Goal: Information Seeking & Learning: Learn about a topic

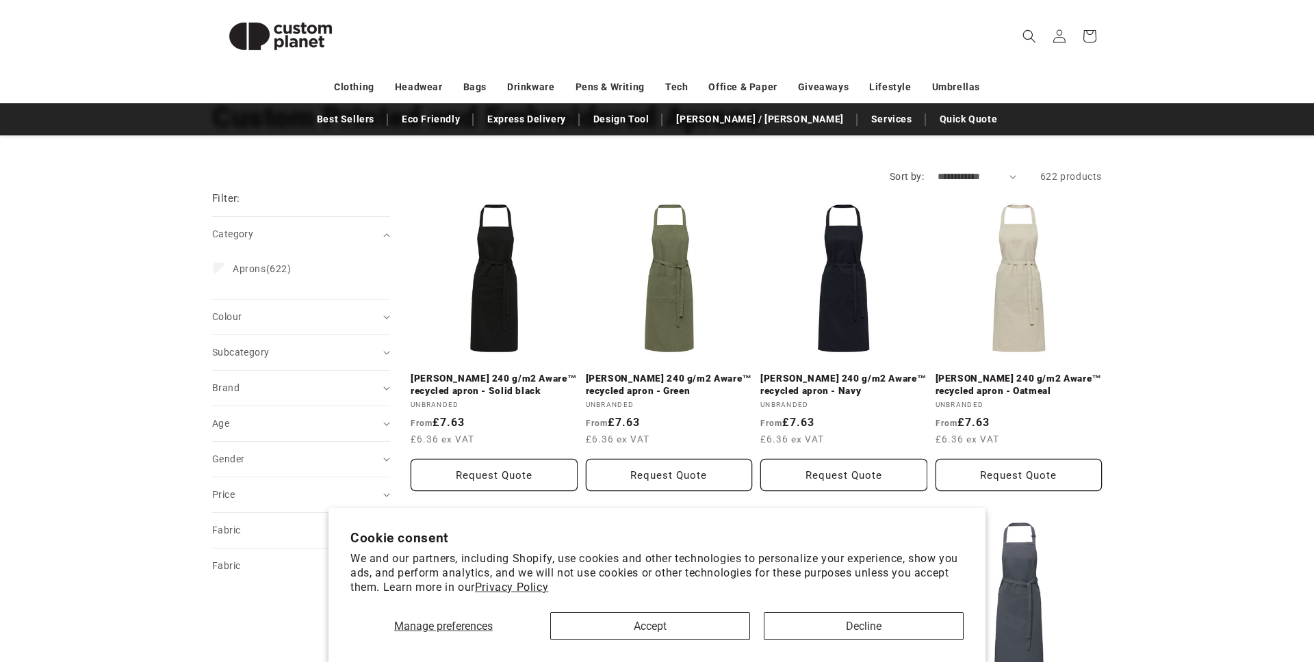
scroll to position [144, 0]
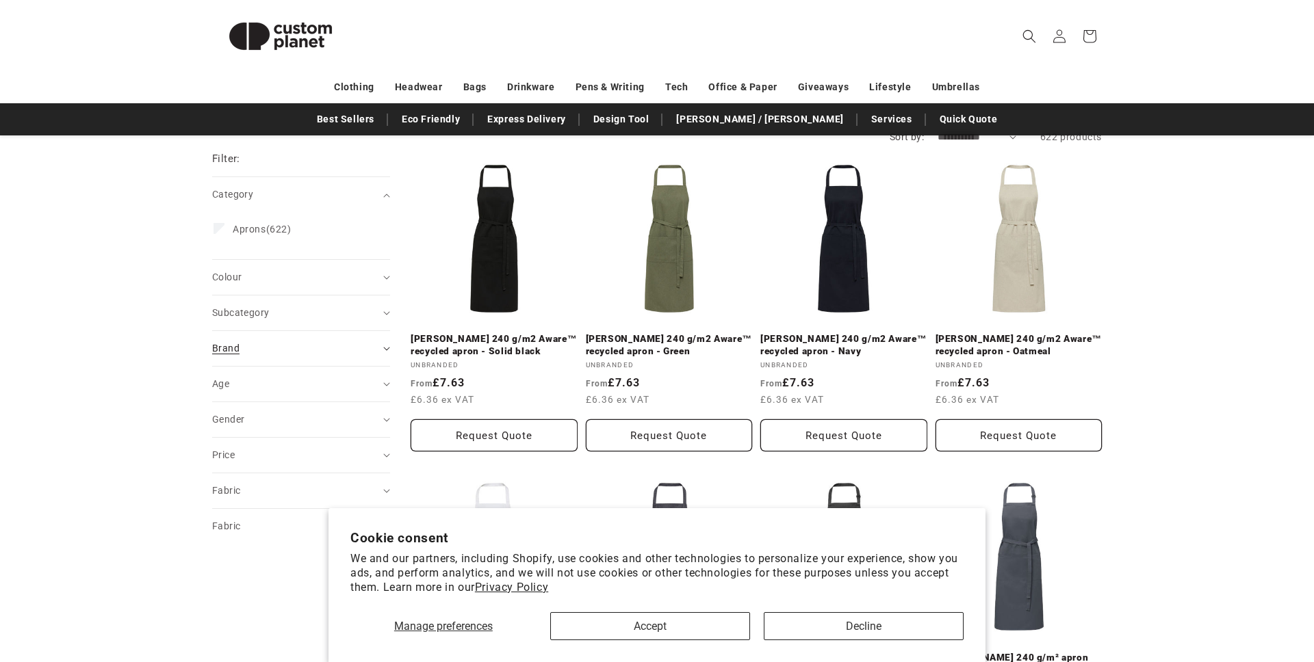
click at [246, 339] on summary "Brand (0)" at bounding box center [301, 348] width 178 height 35
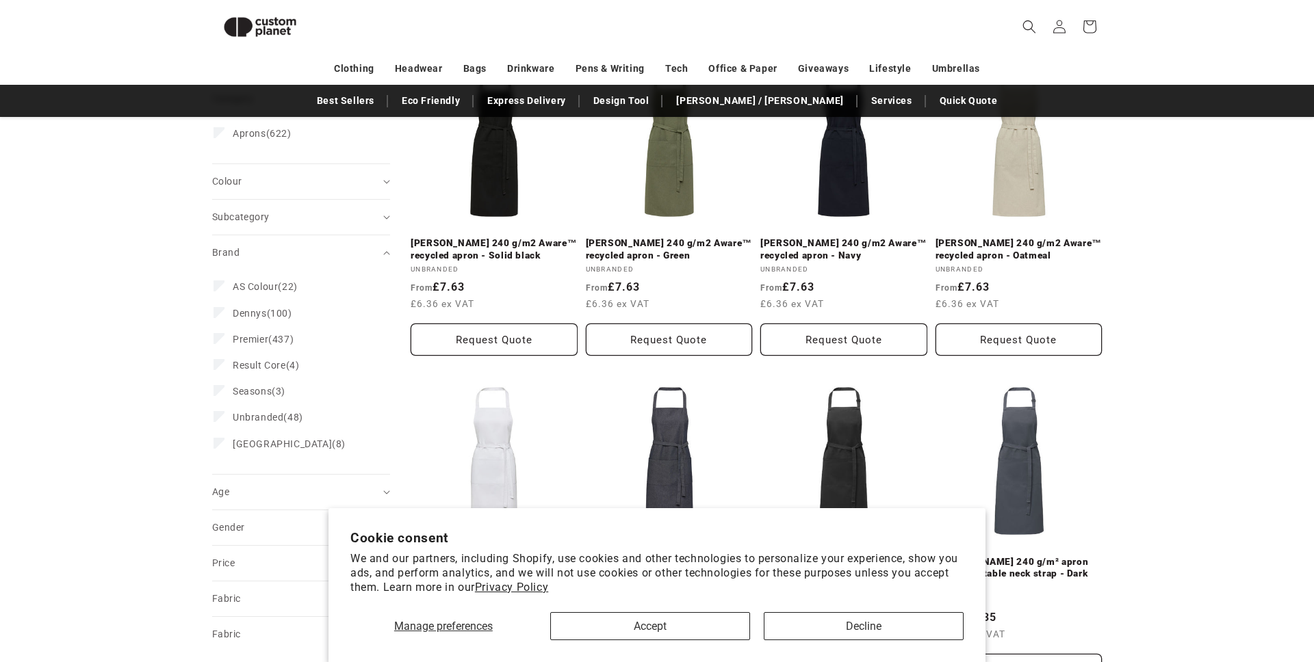
scroll to position [226, 0]
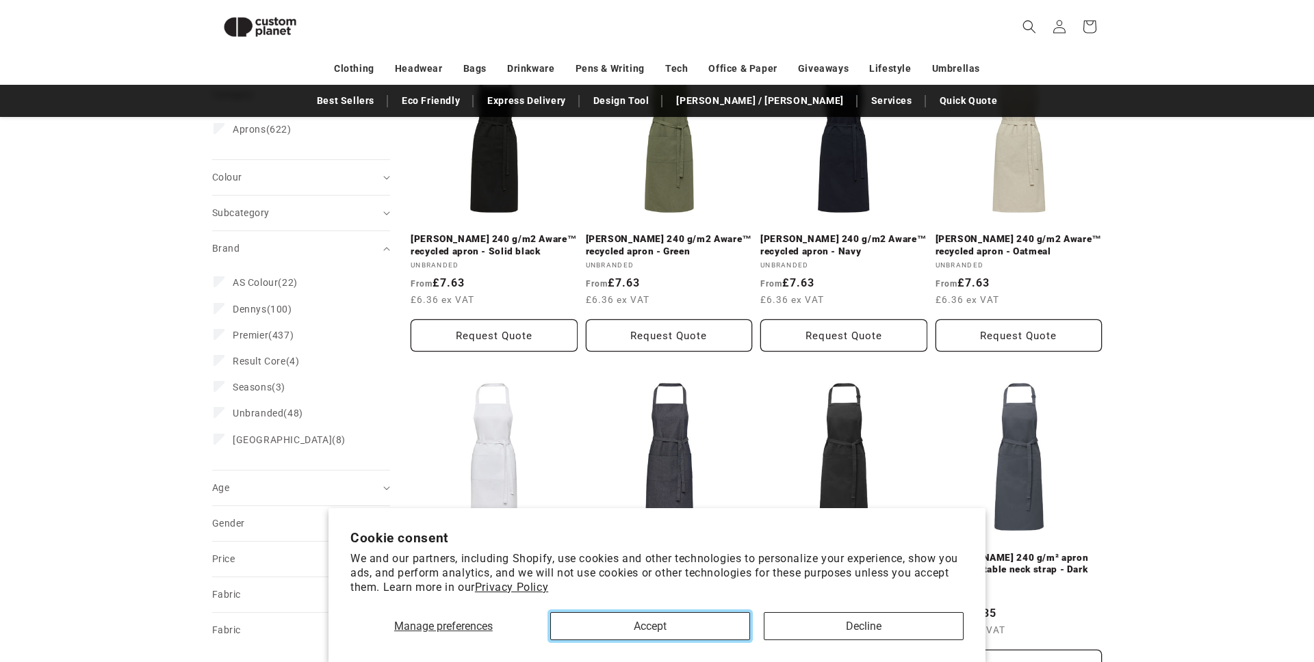
click at [643, 636] on button "Accept" at bounding box center [650, 626] width 200 height 28
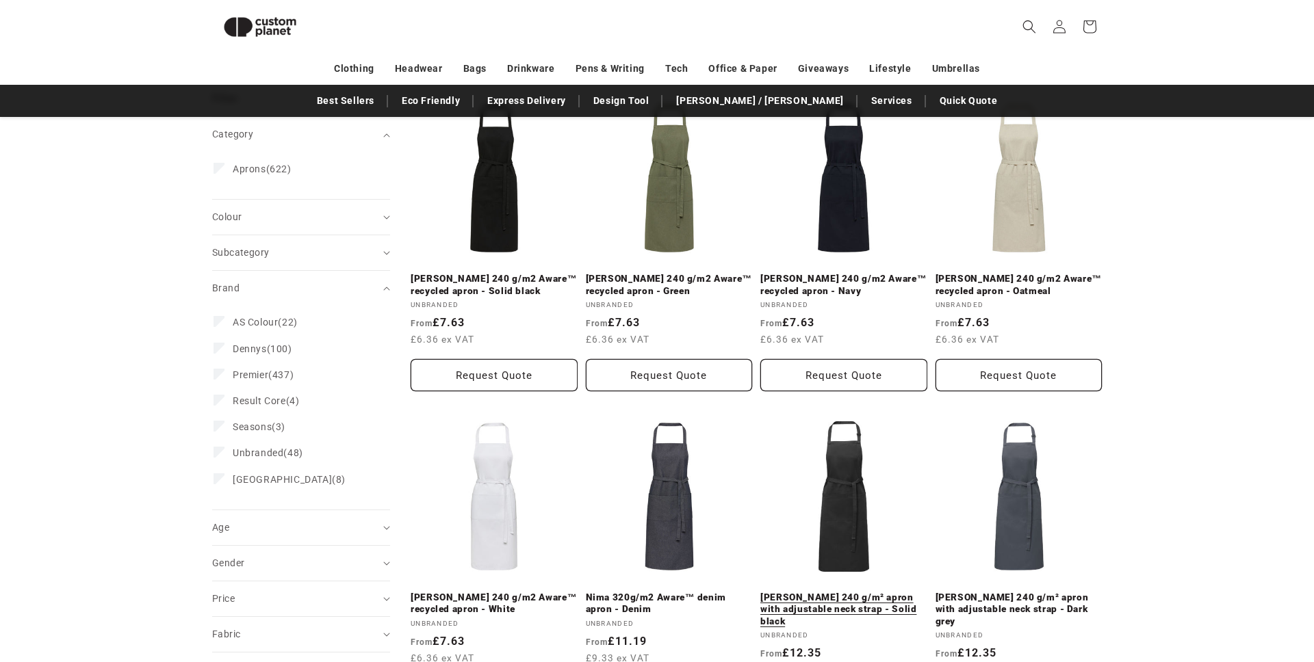
scroll to position [174, 0]
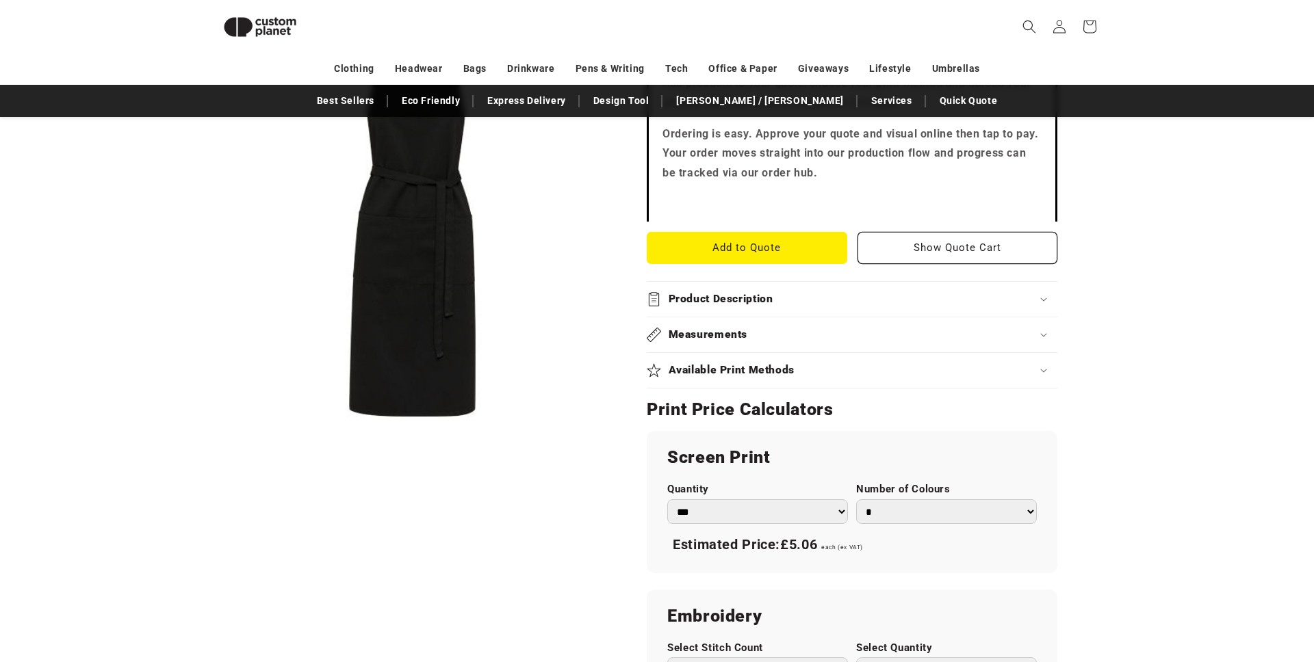
scroll to position [510, 0]
click at [769, 363] on h2 "Available Print Methods" at bounding box center [731, 370] width 127 height 14
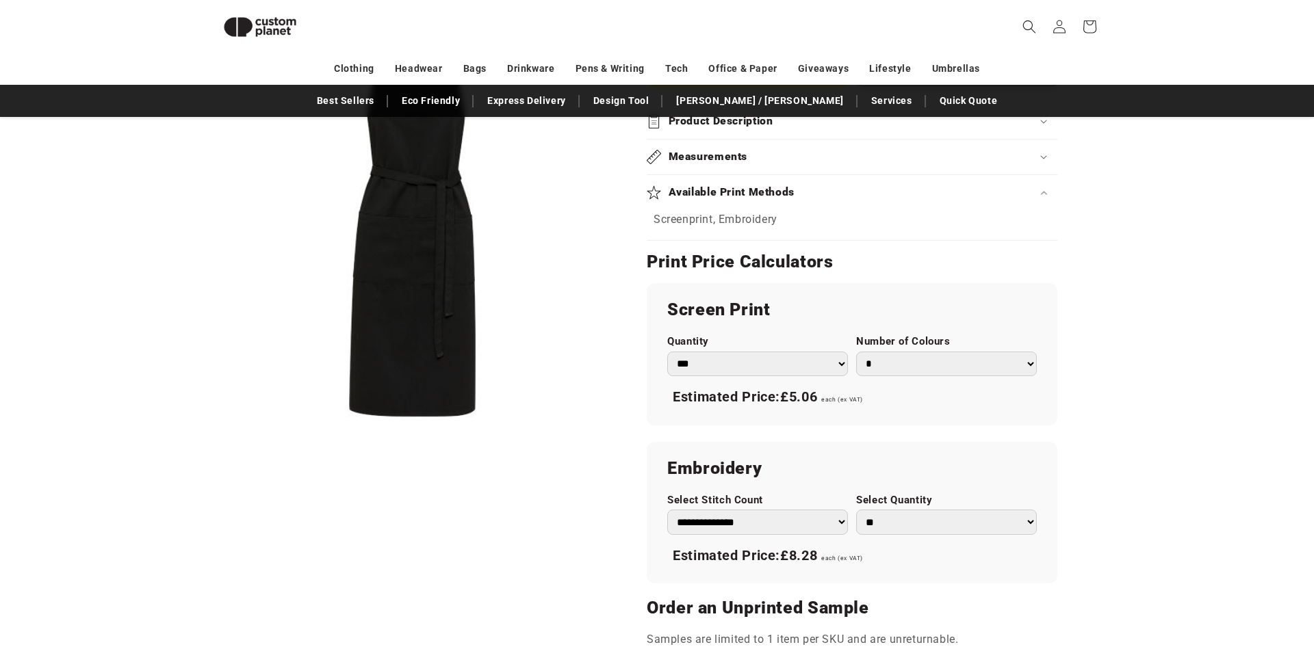
scroll to position [690, 0]
click at [747, 511] on select "**********" at bounding box center [757, 523] width 181 height 25
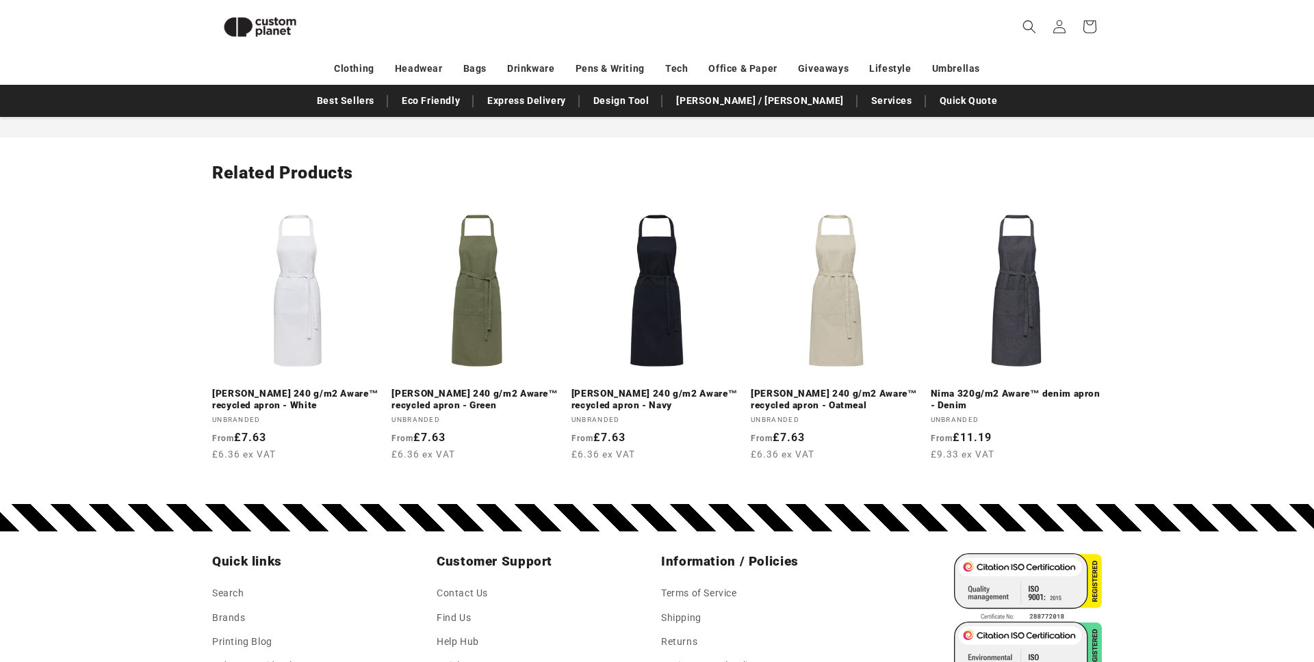
scroll to position [1650, 0]
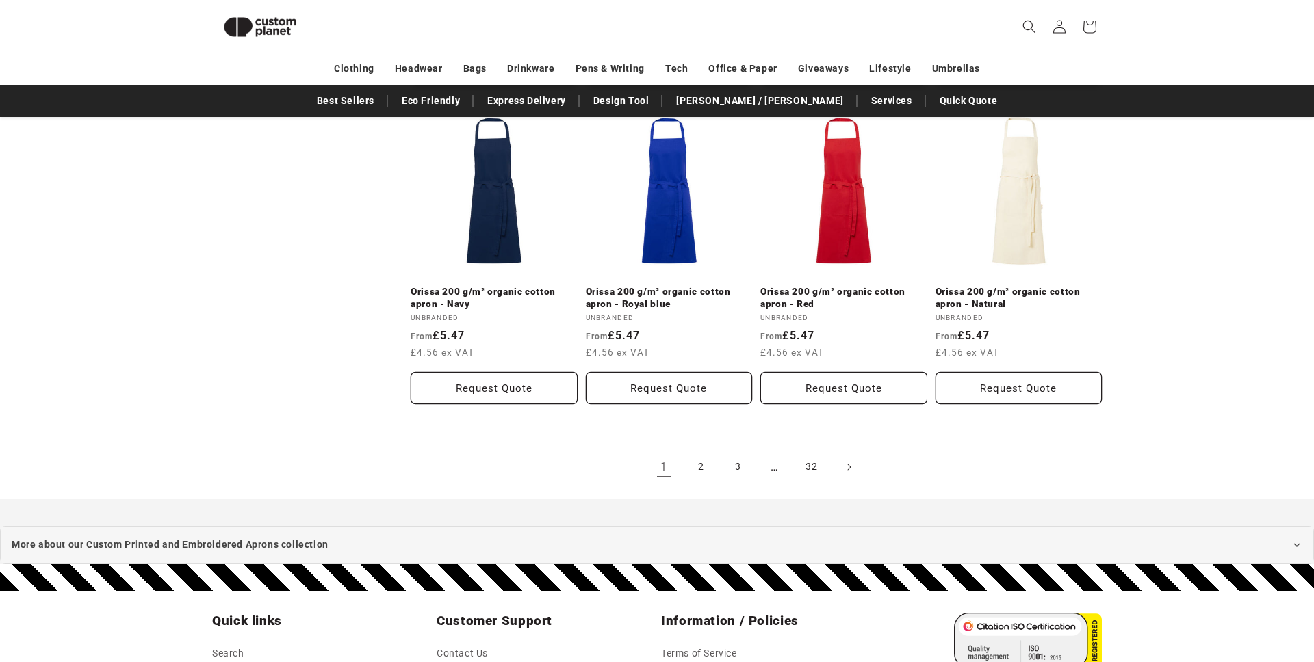
scroll to position [1478, 0]
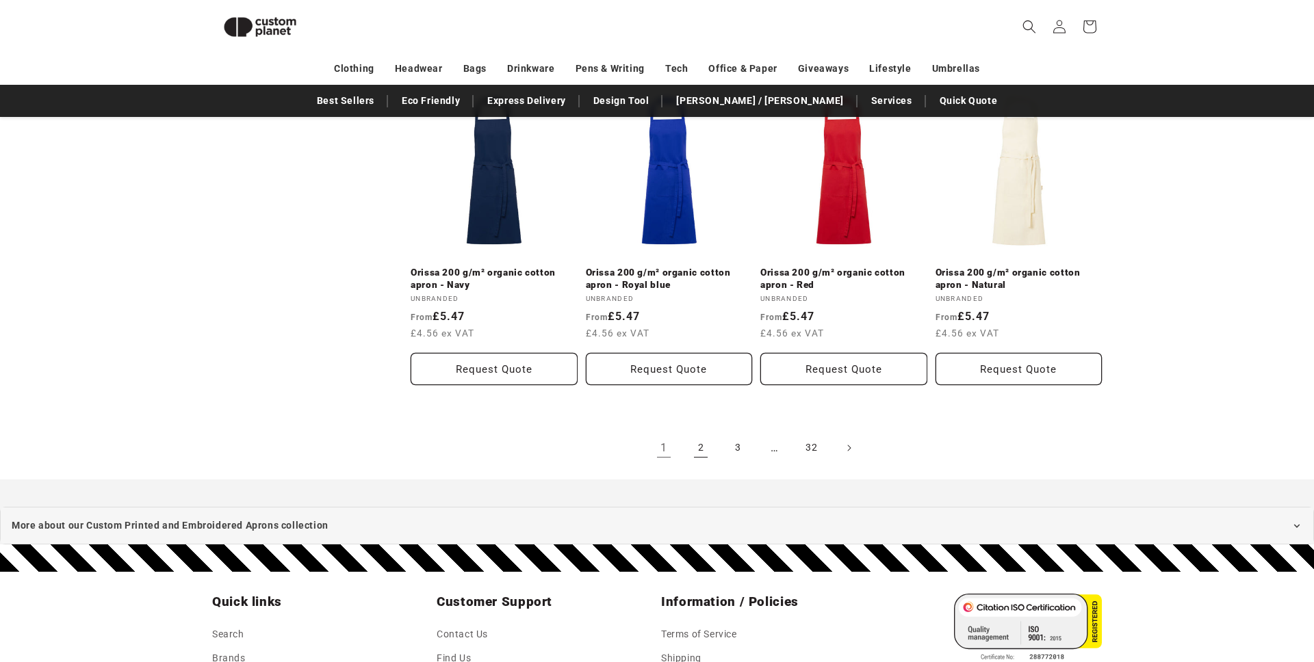
click at [701, 439] on link "2" at bounding box center [701, 448] width 30 height 30
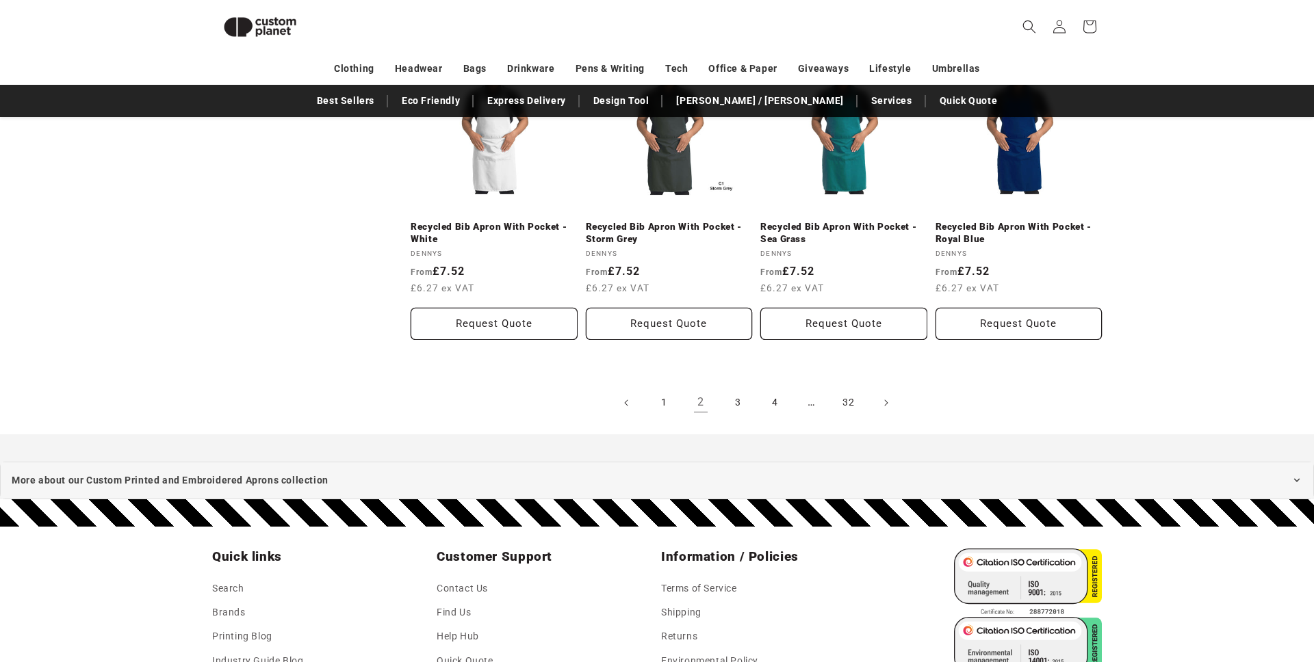
scroll to position [1561, 0]
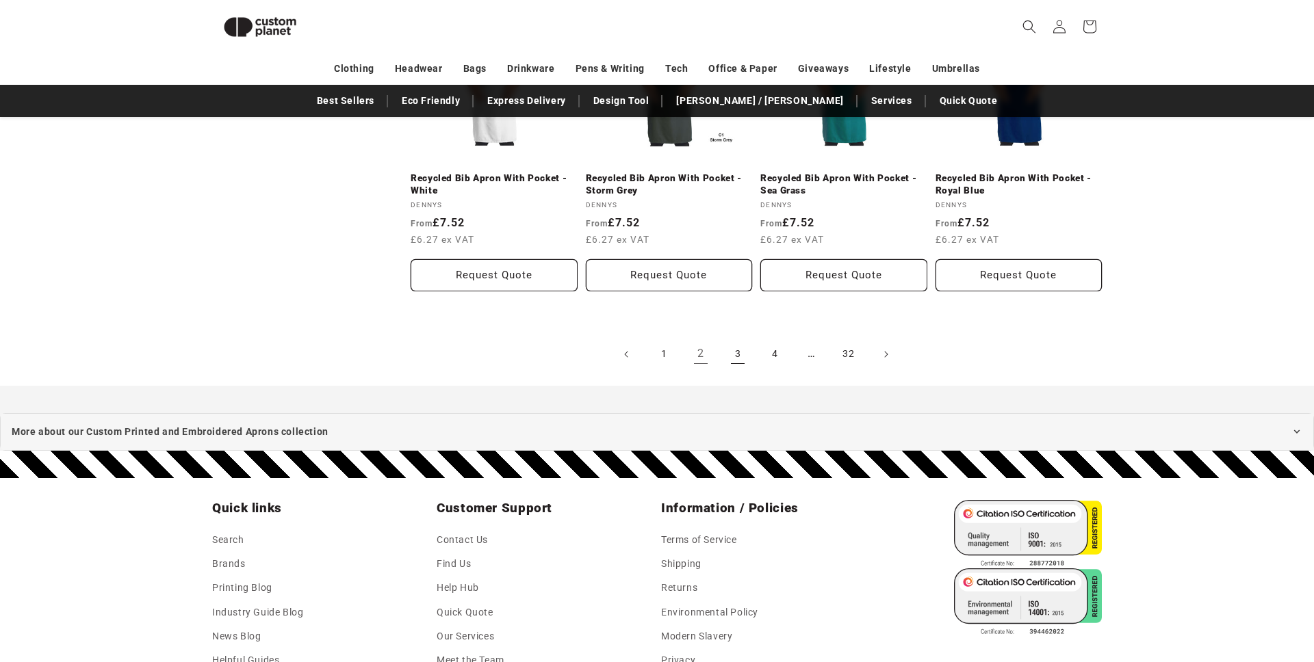
click at [732, 354] on link "3" at bounding box center [737, 354] width 30 height 30
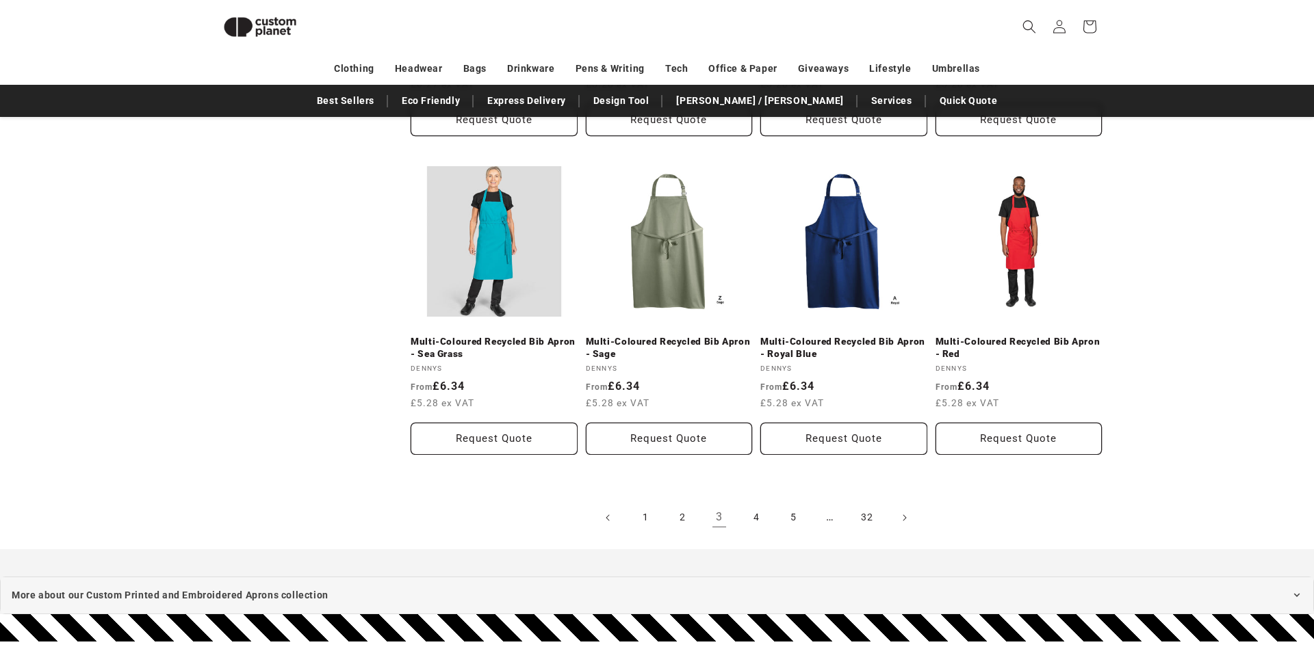
scroll to position [1399, 0]
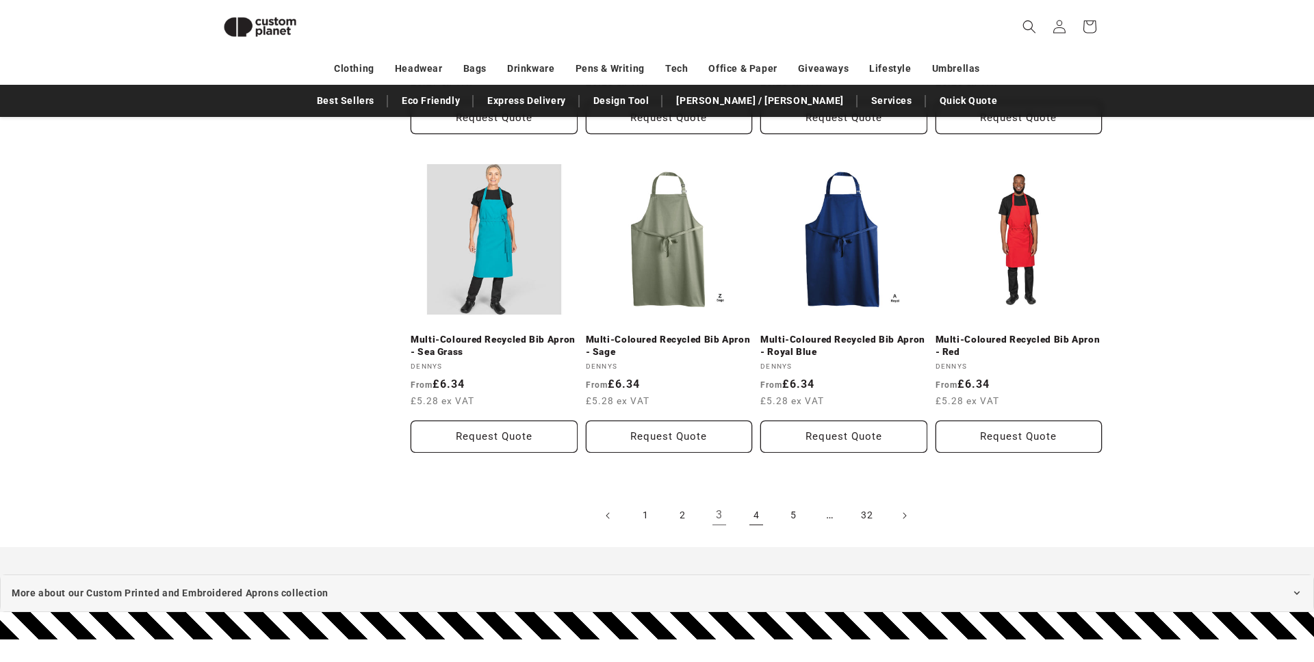
click at [751, 515] on link "4" at bounding box center [756, 516] width 30 height 30
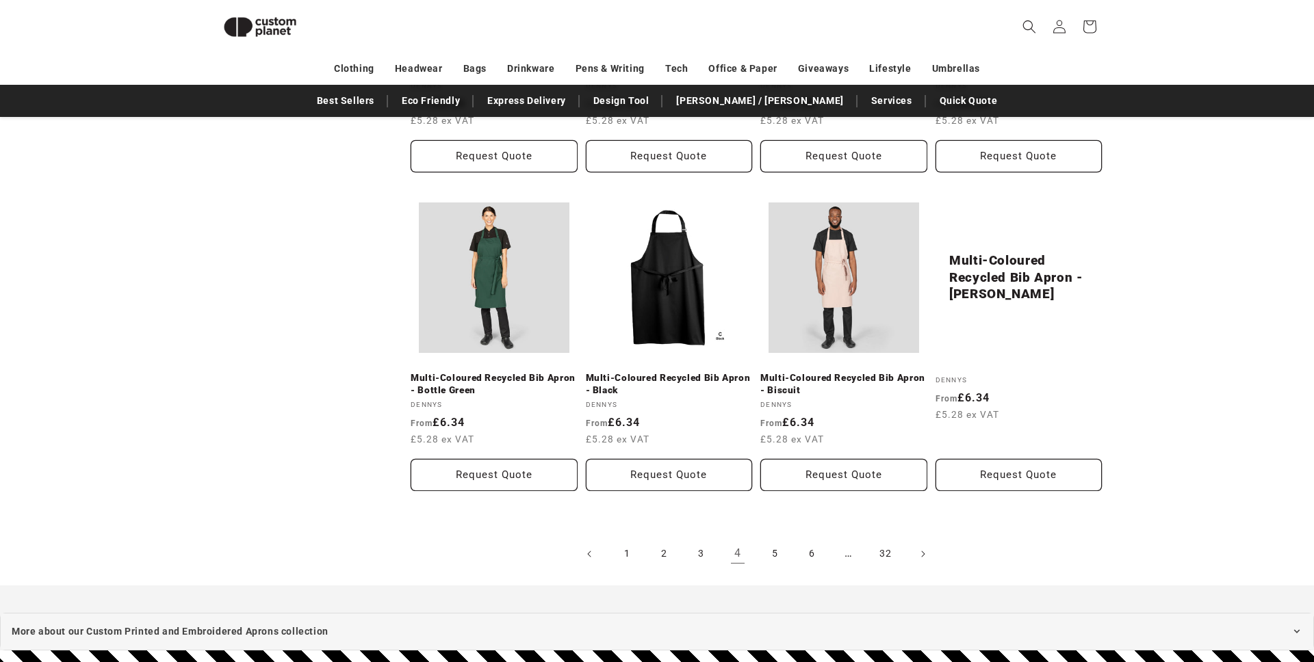
scroll to position [1374, 0]
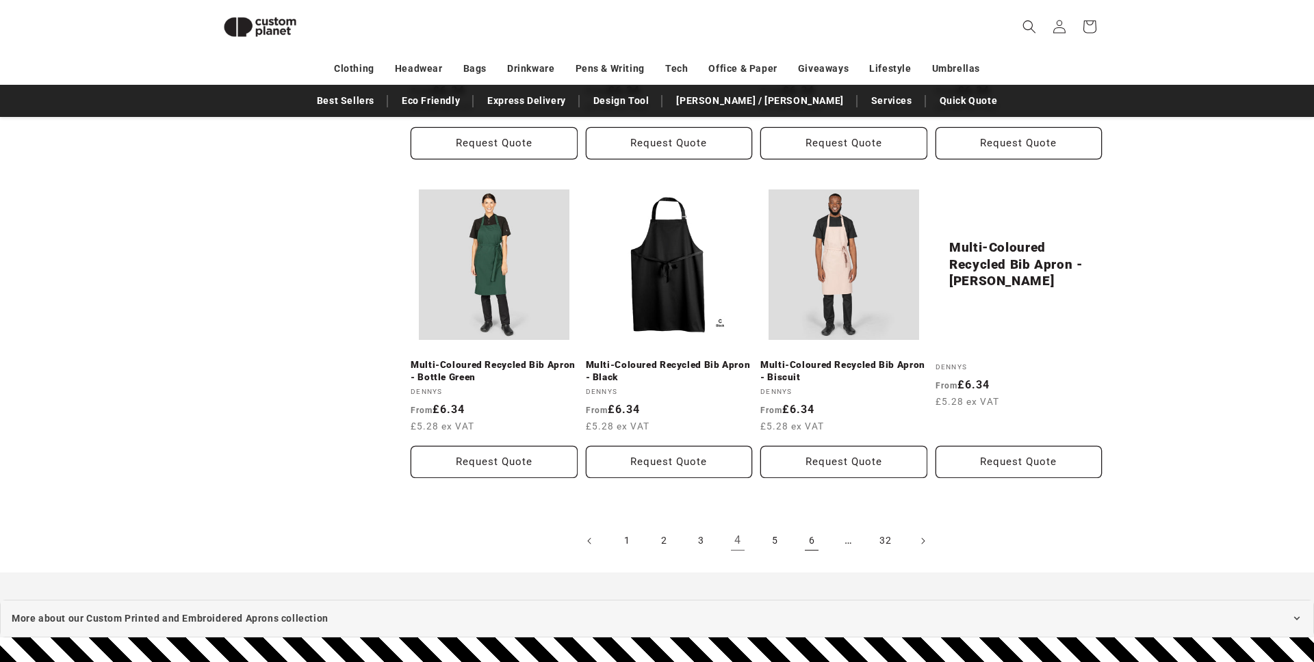
drag, startPoint x: 774, startPoint y: 547, endPoint x: 804, endPoint y: 542, distance: 30.5
click at [774, 546] on link "5" at bounding box center [774, 541] width 30 height 30
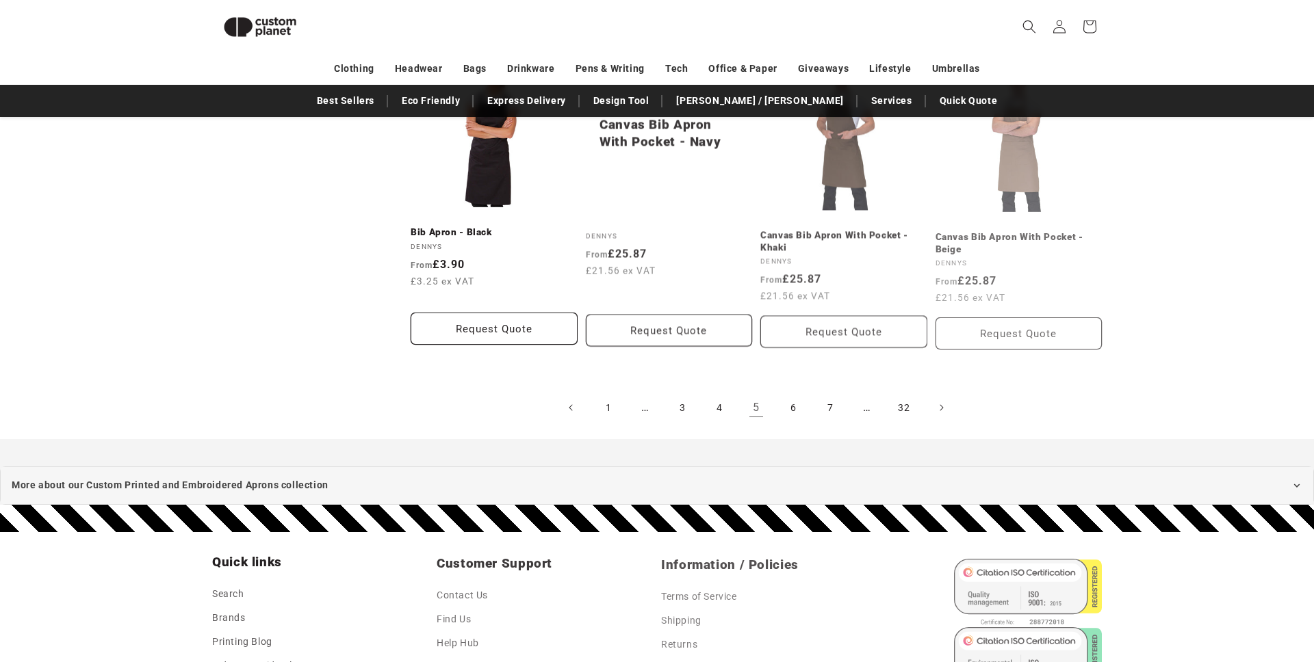
scroll to position [1485, 0]
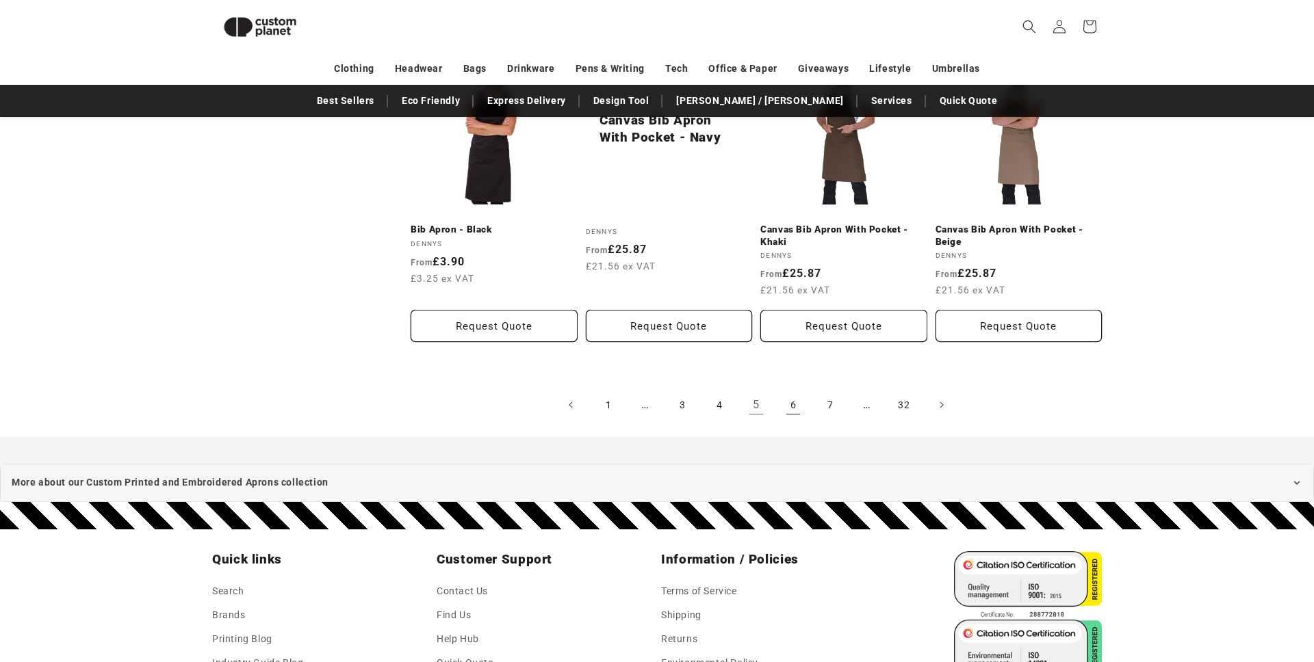
click at [787, 390] on link "6" at bounding box center [793, 405] width 30 height 30
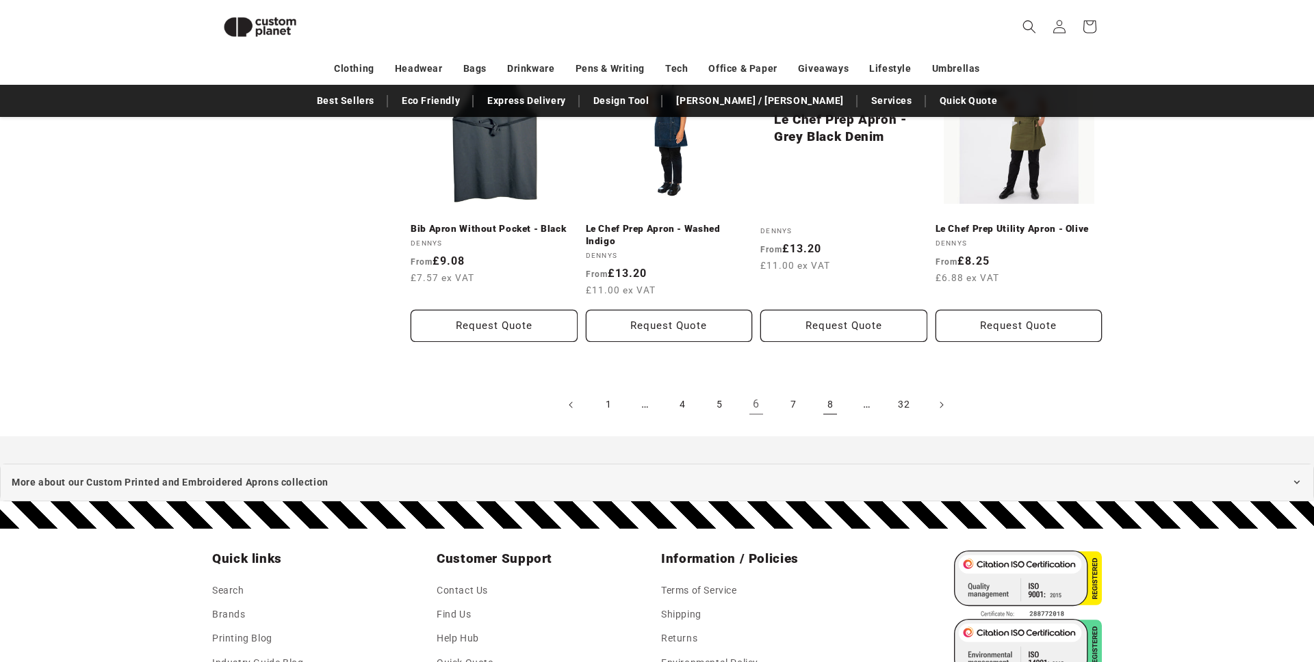
scroll to position [1513, 0]
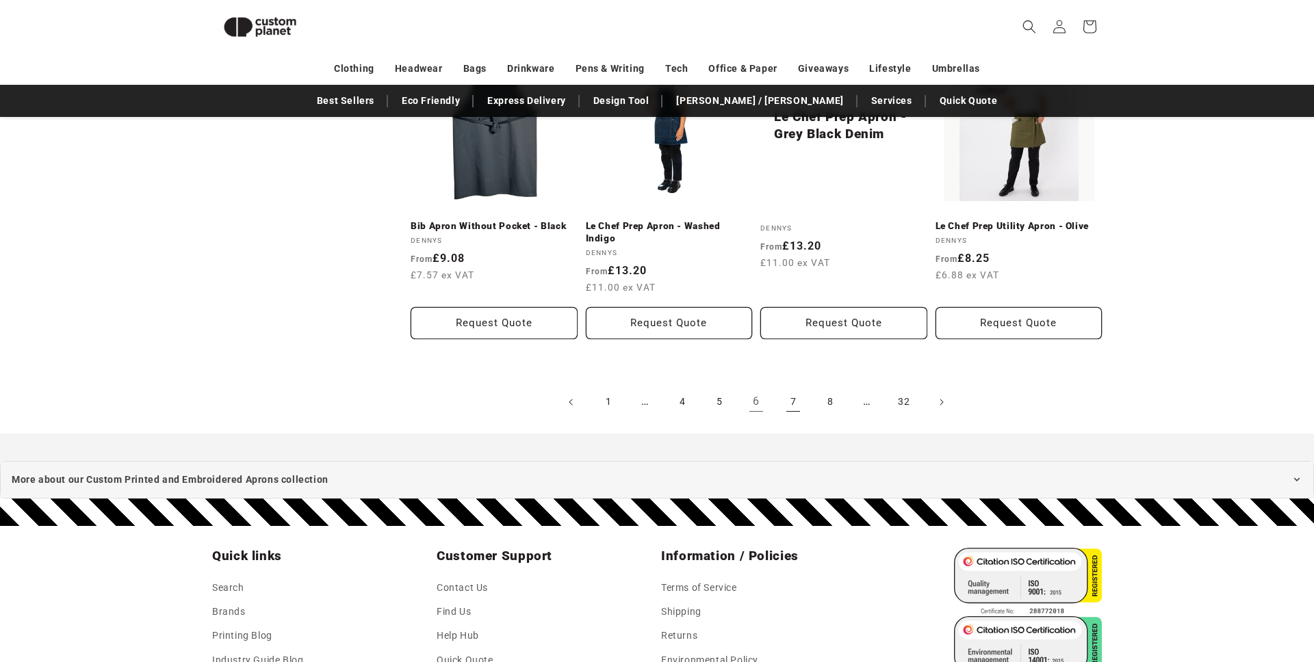
click at [798, 398] on link "7" at bounding box center [793, 402] width 30 height 30
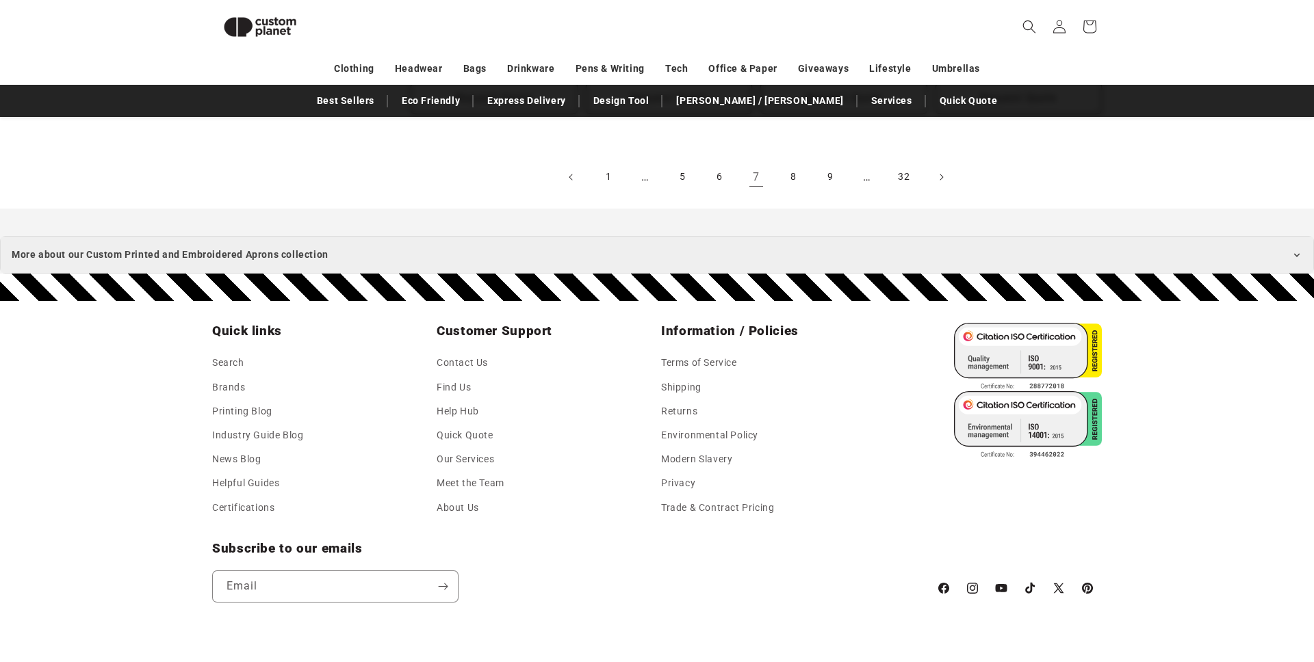
scroll to position [1731, 0]
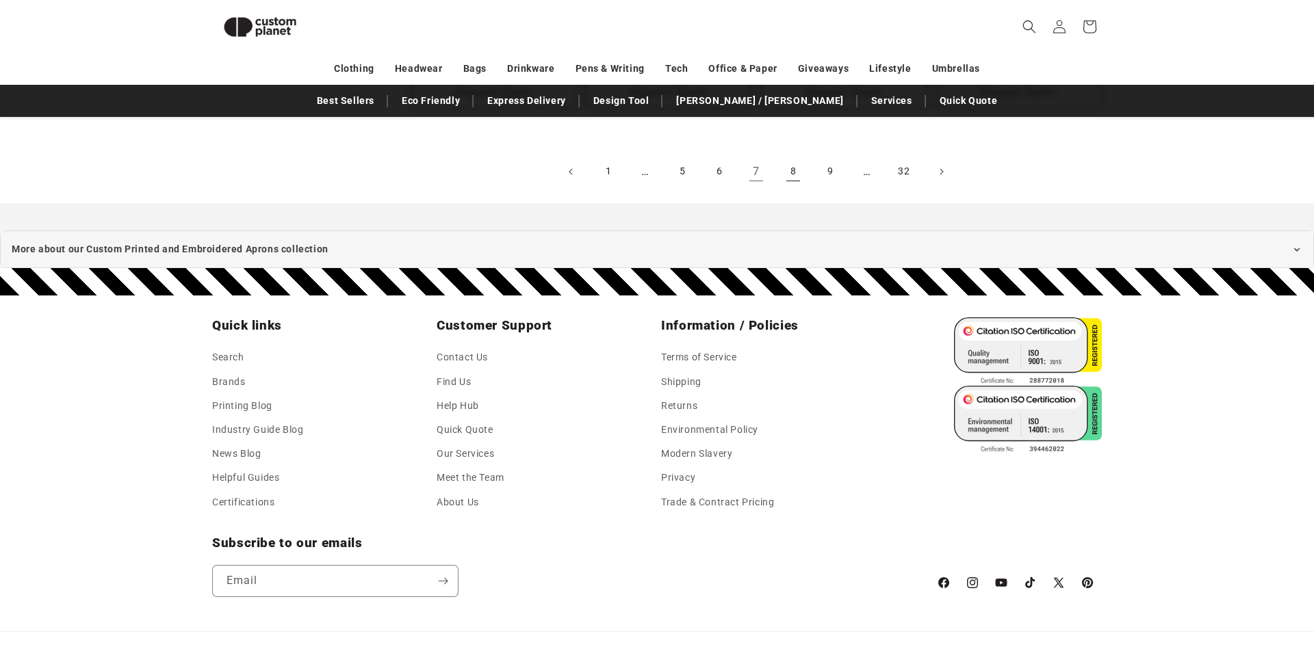
click at [791, 157] on link "8" at bounding box center [793, 172] width 30 height 30
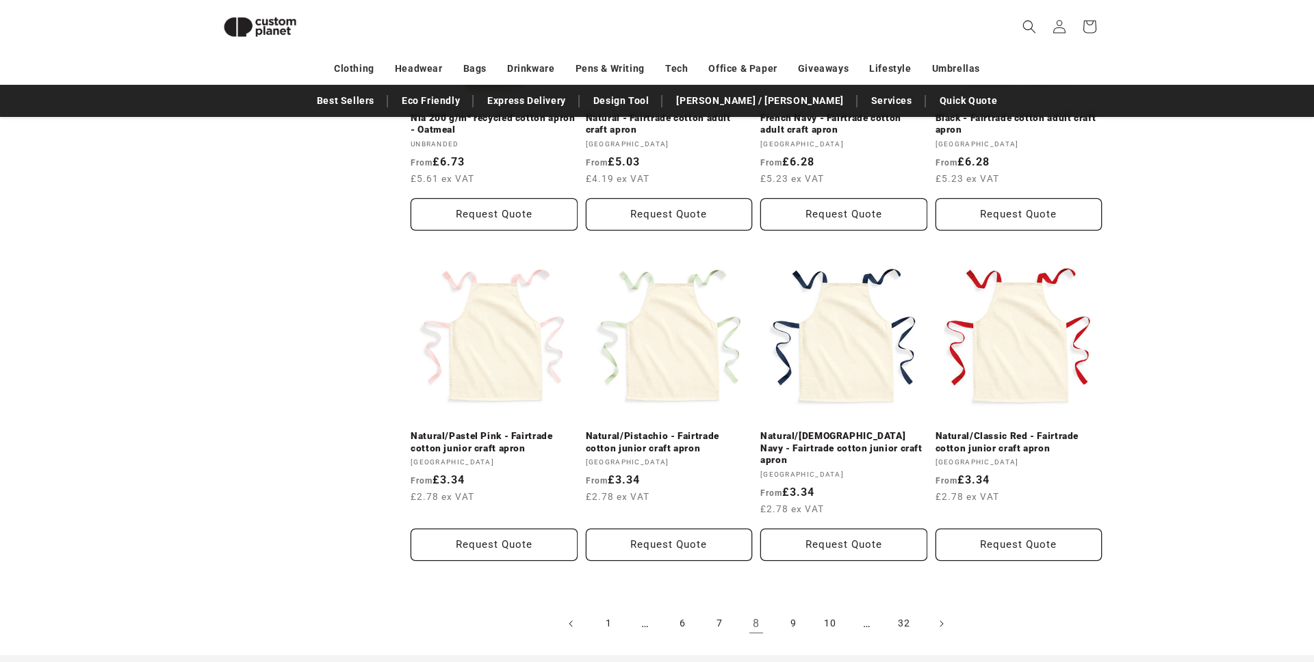
scroll to position [1294, 0]
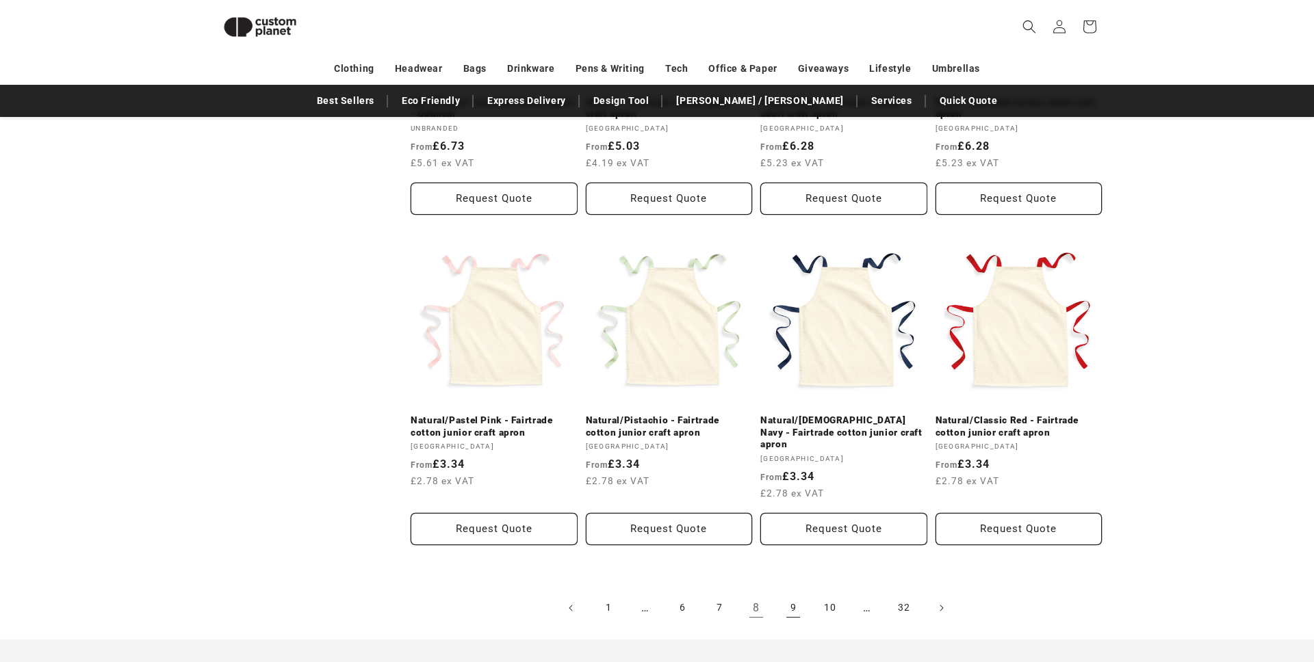
click at [790, 593] on link "9" at bounding box center [793, 608] width 30 height 30
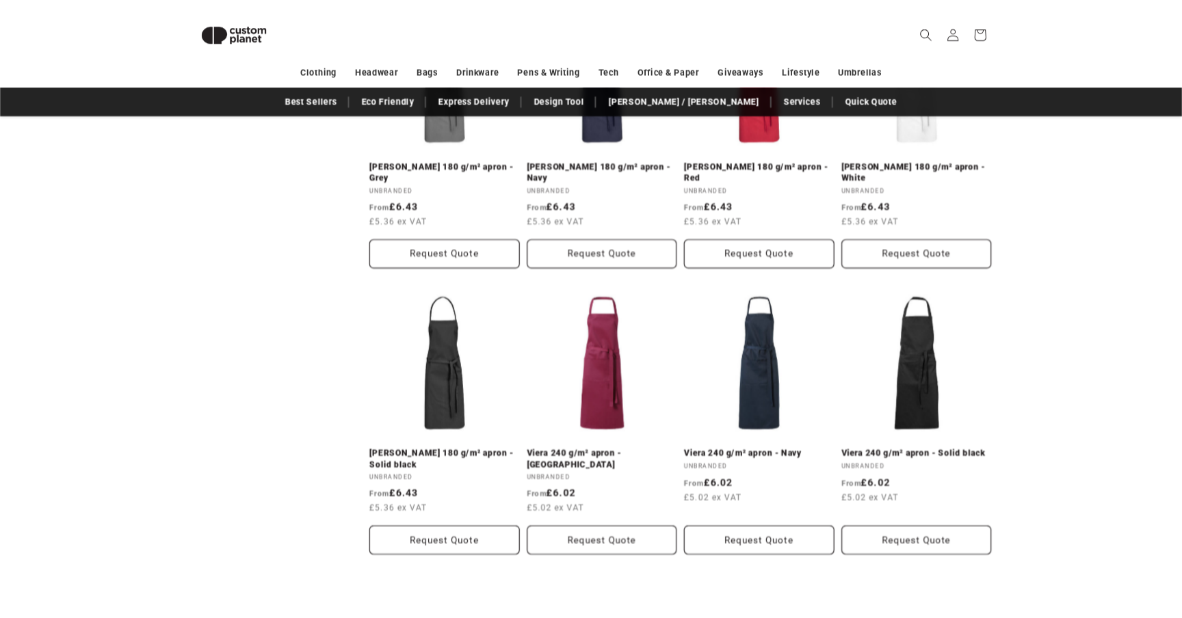
scroll to position [1225, 0]
